Goal: Navigation & Orientation: Find specific page/section

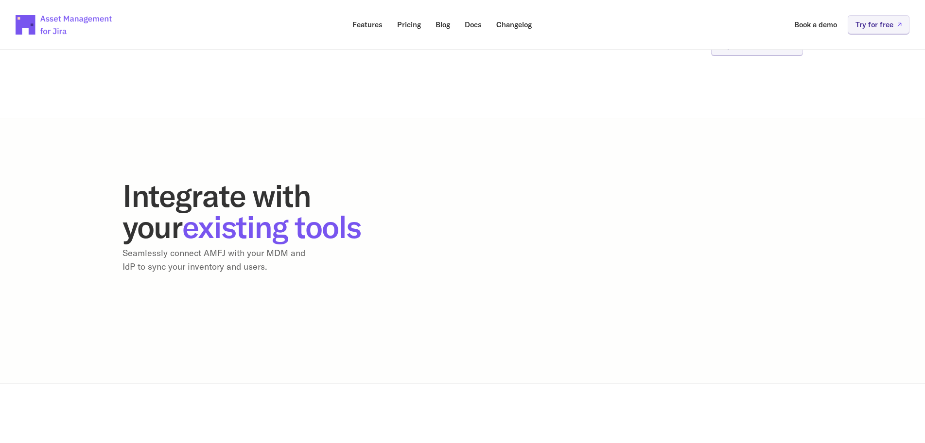
scroll to position [1934, 0]
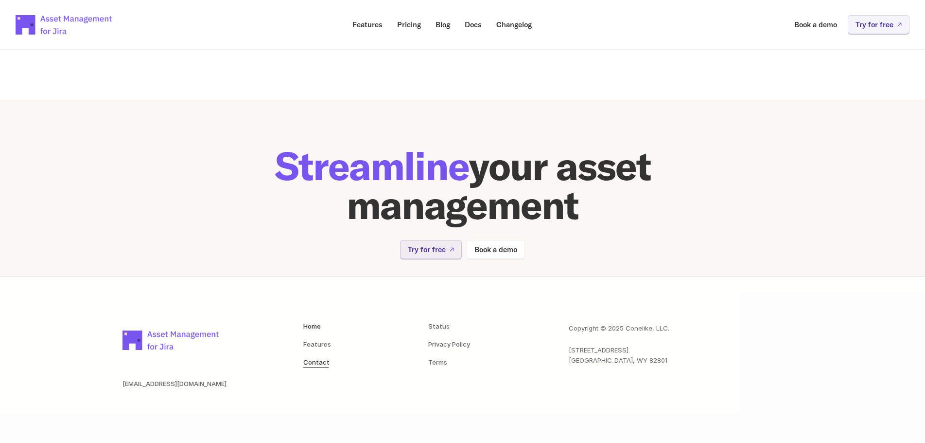
click at [307, 361] on link "Contact" at bounding box center [316, 362] width 26 height 8
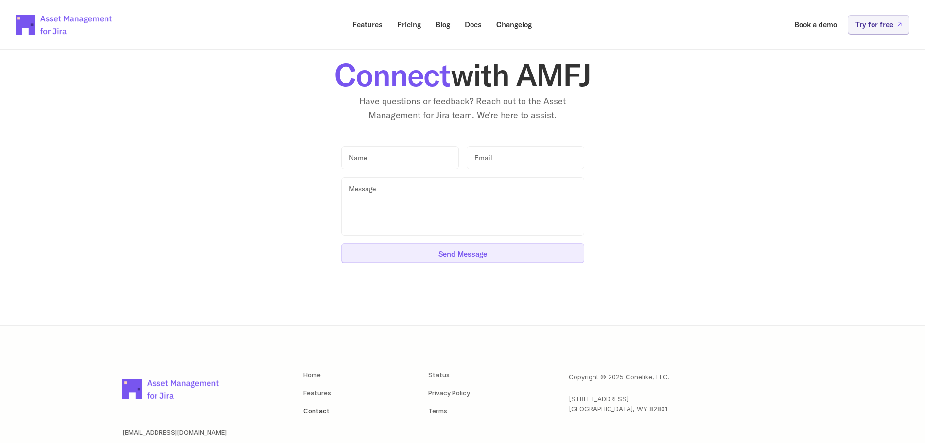
scroll to position [97, 0]
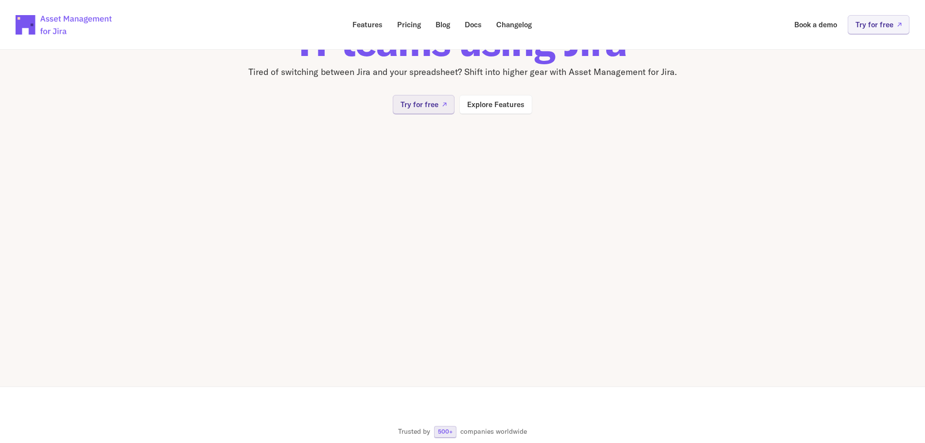
scroll to position [1934, 0]
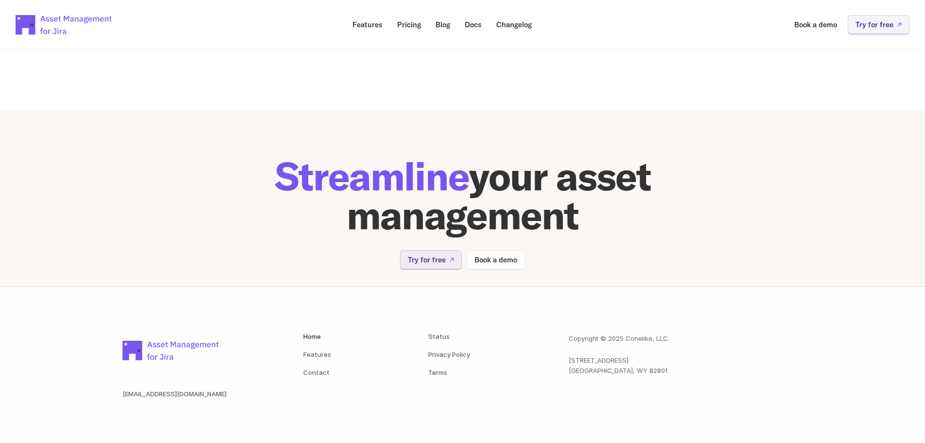
scroll to position [1934, 0]
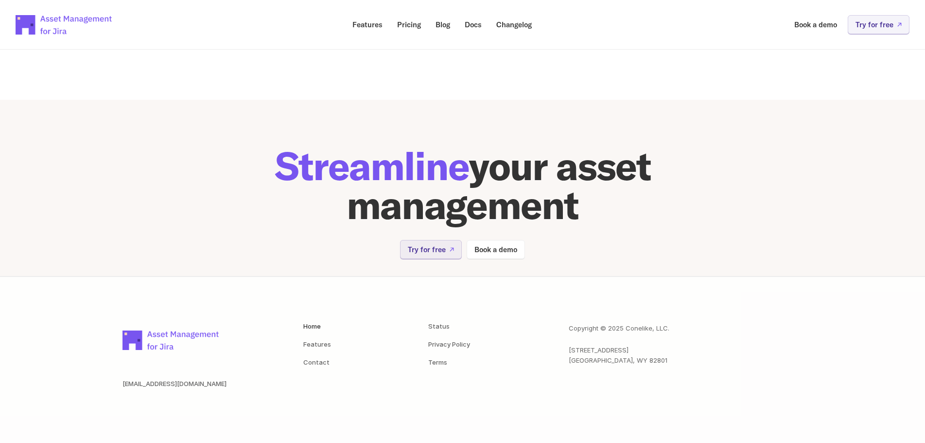
click at [444, 367] on div "Home Features Contact Status Privacy Policy Terms" at bounding box center [420, 373] width 234 height 100
click at [444, 364] on link "Terms" at bounding box center [437, 362] width 19 height 8
click at [437, 343] on link "Privacy Policy" at bounding box center [449, 344] width 42 height 8
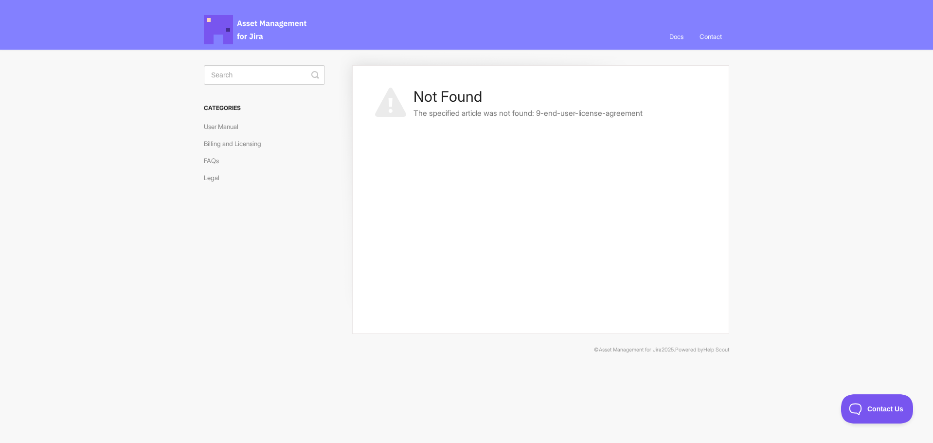
click at [235, 107] on h3 "Categories" at bounding box center [264, 108] width 121 height 18
click at [265, 31] on span "Asset Management for Jira Docs" at bounding box center [256, 29] width 104 height 29
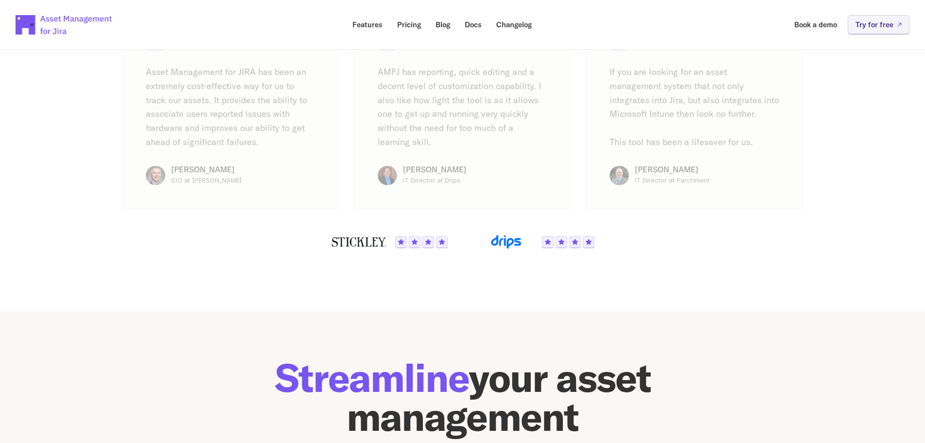
scroll to position [1934, 0]
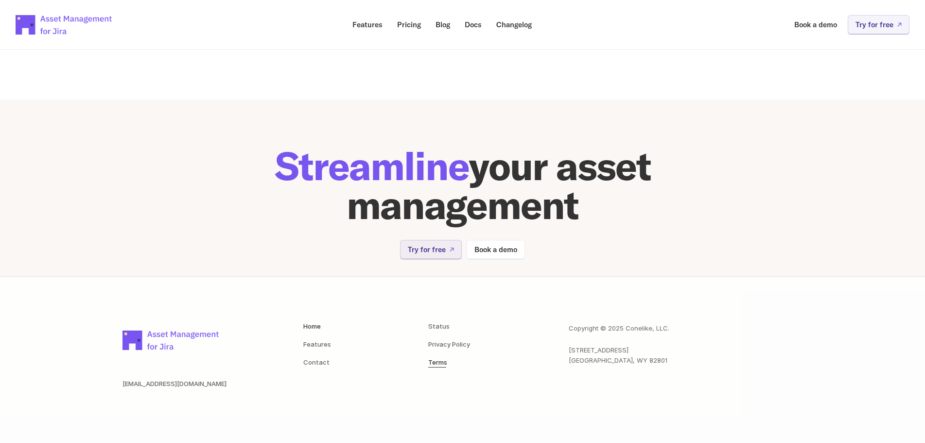
click at [435, 361] on link "Terms" at bounding box center [437, 362] width 19 height 8
